Goal: Task Accomplishment & Management: Use online tool/utility

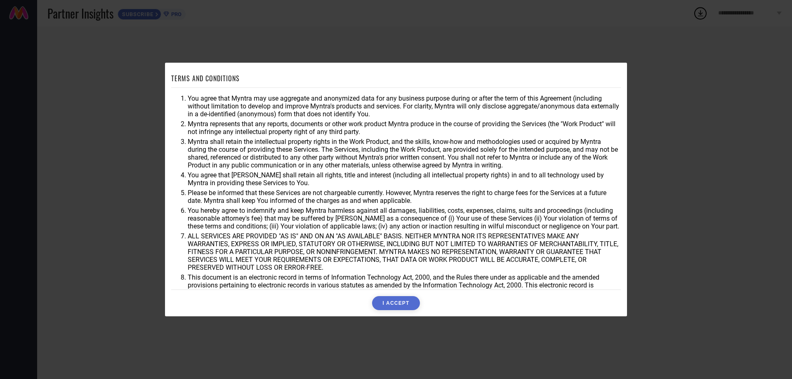
click at [393, 303] on button "I ACCEPT" at bounding box center [395, 303] width 47 height 14
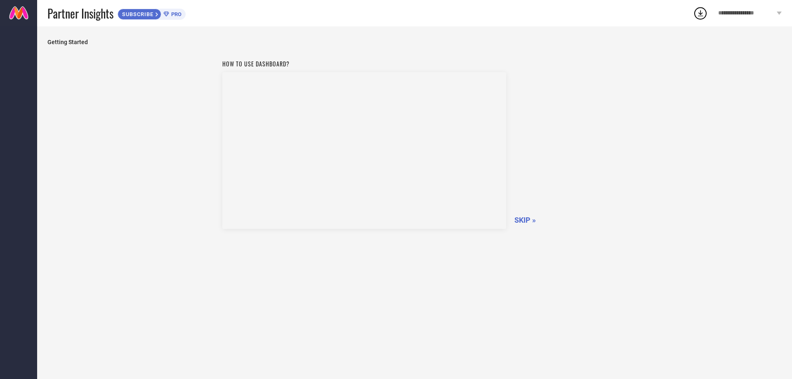
click at [524, 217] on span "SKIP »" at bounding box center [524, 220] width 21 height 9
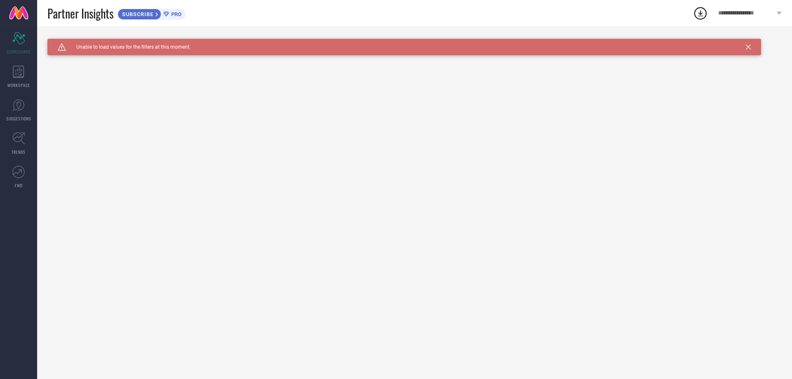
click at [748, 46] on icon at bounding box center [748, 47] width 5 height 5
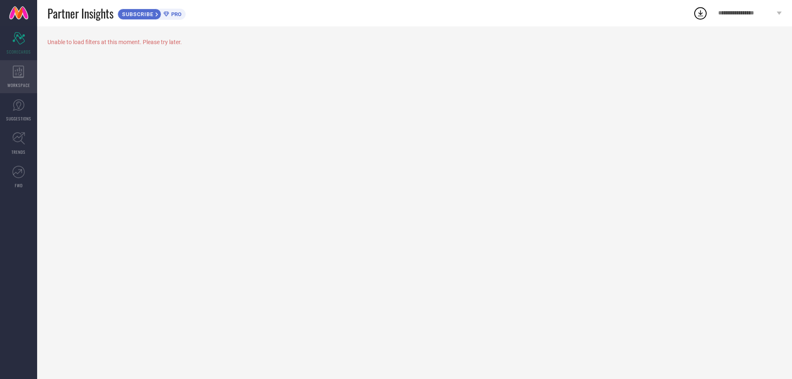
click at [18, 78] on icon at bounding box center [18, 72] width 11 height 12
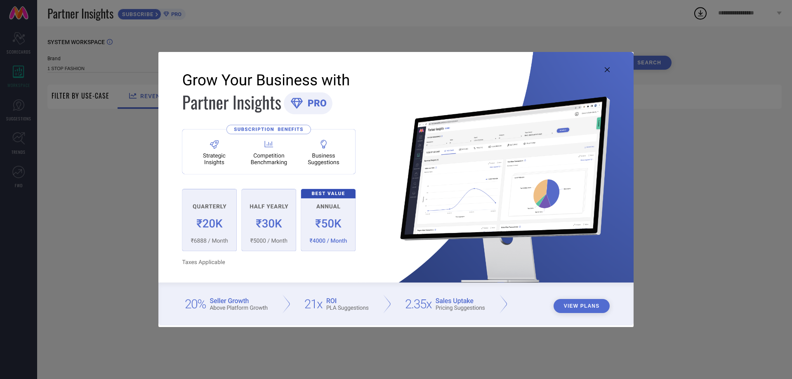
type input "1 STOP FASHION"
type input "All"
click at [605, 70] on icon at bounding box center [607, 69] width 5 height 5
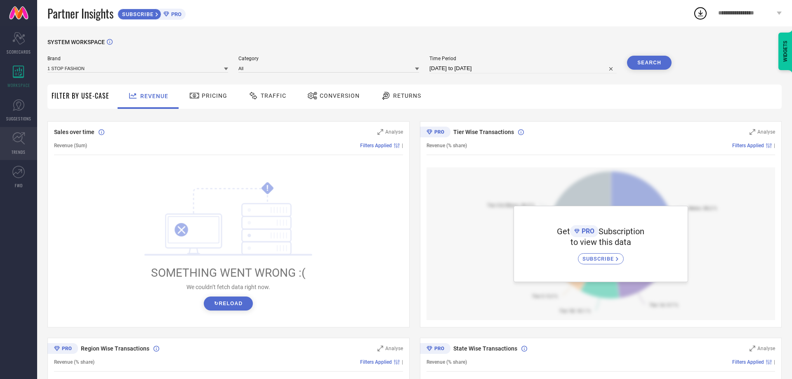
click at [15, 141] on icon at bounding box center [18, 138] width 12 height 12
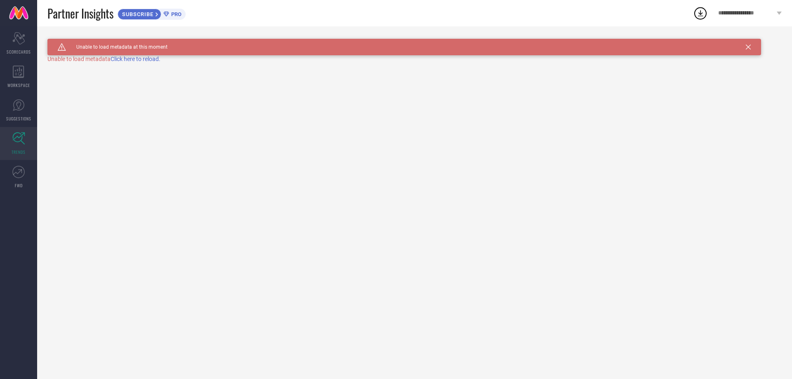
click at [189, 104] on div "Caution Created with Sketch. Unable to load metadata at this moment TRENDS Unab…" at bounding box center [414, 202] width 755 height 353
click at [757, 8] on div "**********" at bounding box center [750, 13] width 84 height 26
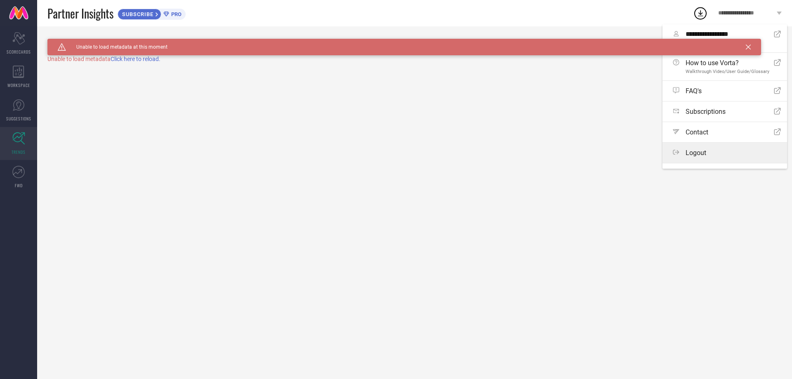
click at [692, 152] on span "Logout" at bounding box center [696, 153] width 21 height 8
click at [0, 0] on button "Logout" at bounding box center [0, 0] width 0 height 0
